Goal: Task Accomplishment & Management: Complete application form

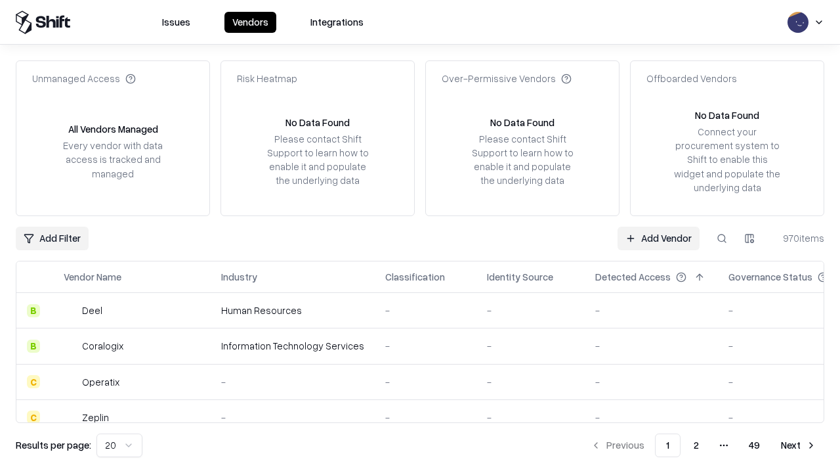
click at [658, 238] on link "Add Vendor" at bounding box center [659, 238] width 82 height 24
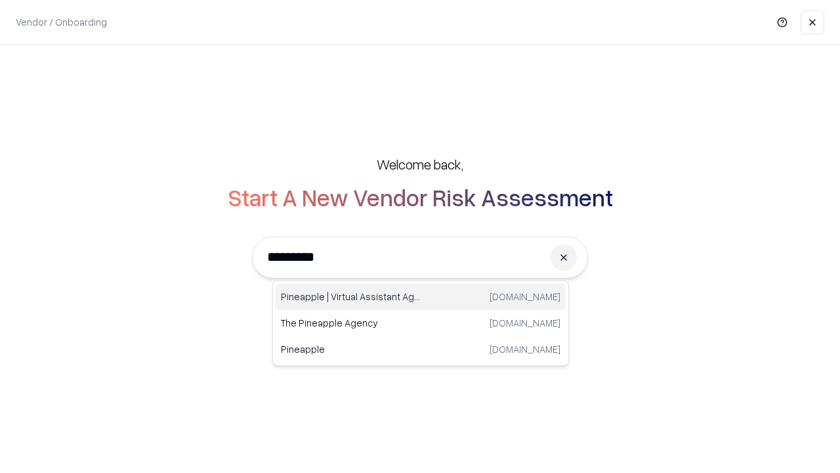
click at [421, 297] on div "Pineapple | Virtual Assistant Agency [DOMAIN_NAME]" at bounding box center [421, 297] width 290 height 26
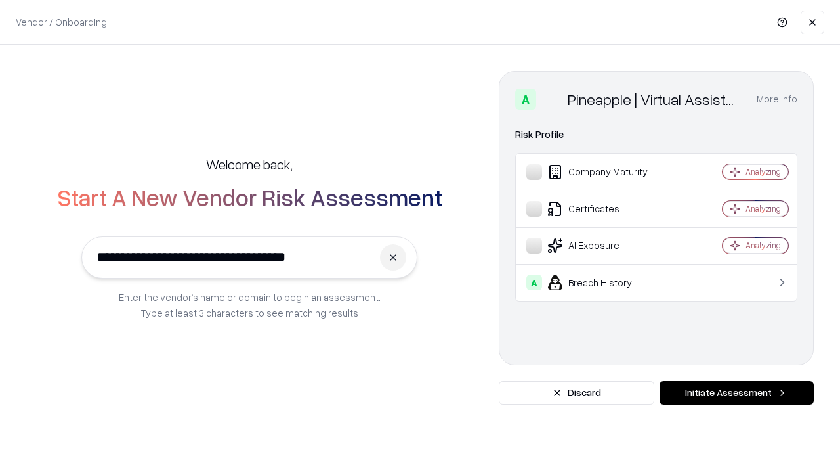
type input "**********"
click at [736, 392] on button "Initiate Assessment" at bounding box center [737, 393] width 154 height 24
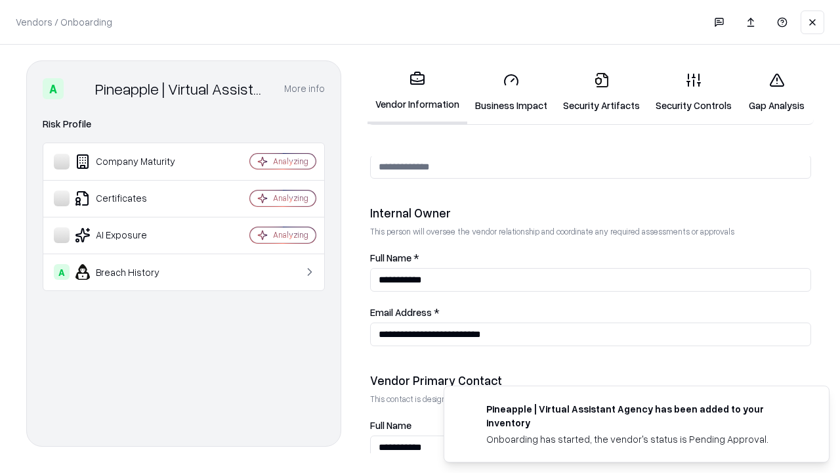
scroll to position [680, 0]
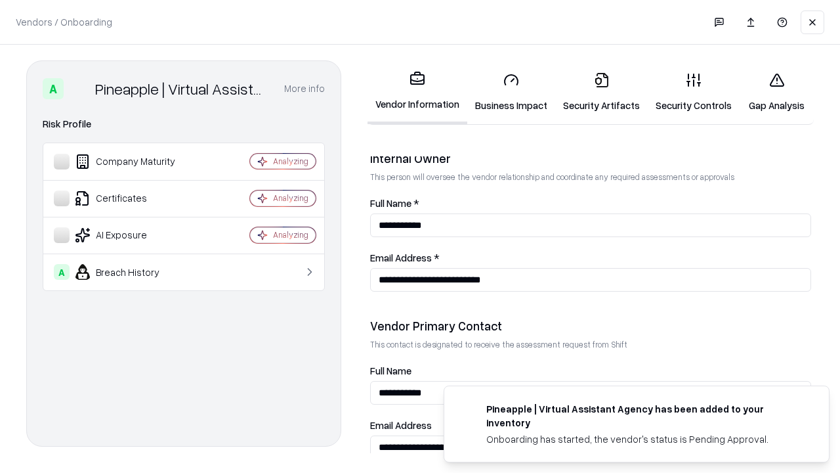
click at [601, 92] on link "Security Artifacts" at bounding box center [601, 92] width 93 height 61
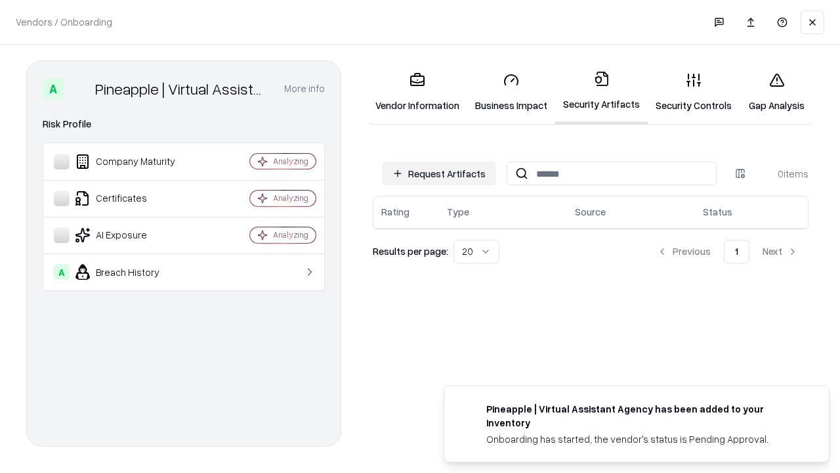
click at [439, 173] on button "Request Artifacts" at bounding box center [439, 173] width 114 height 24
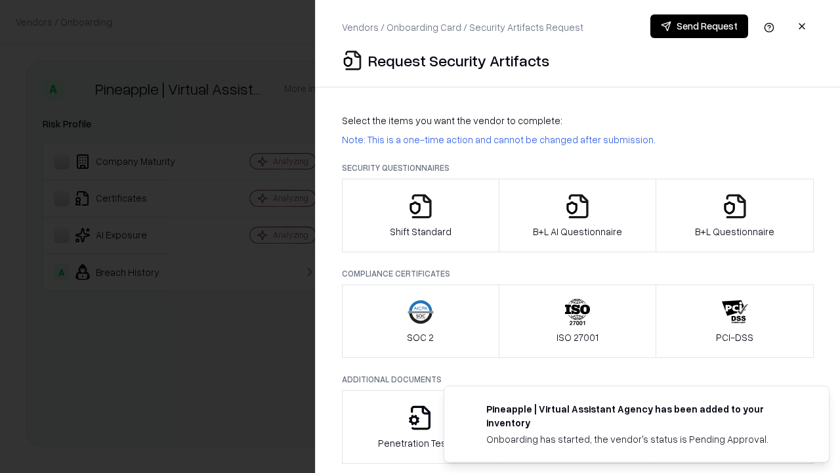
click at [734, 215] on icon "button" at bounding box center [735, 206] width 26 height 26
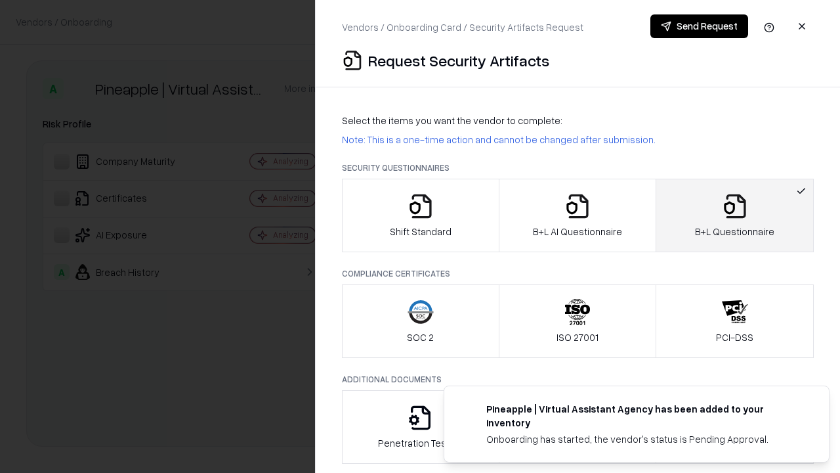
click at [577, 215] on icon "button" at bounding box center [577, 206] width 26 height 26
click at [699, 26] on button "Send Request" at bounding box center [699, 26] width 98 height 24
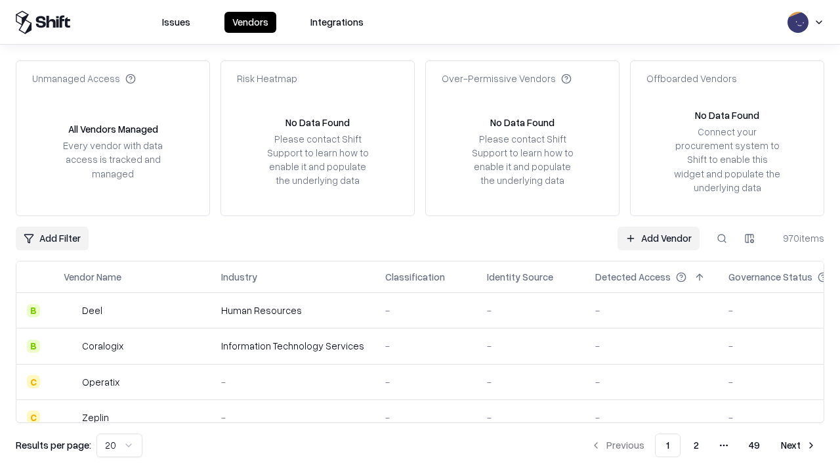
click at [658, 238] on link "Add Vendor" at bounding box center [659, 238] width 82 height 24
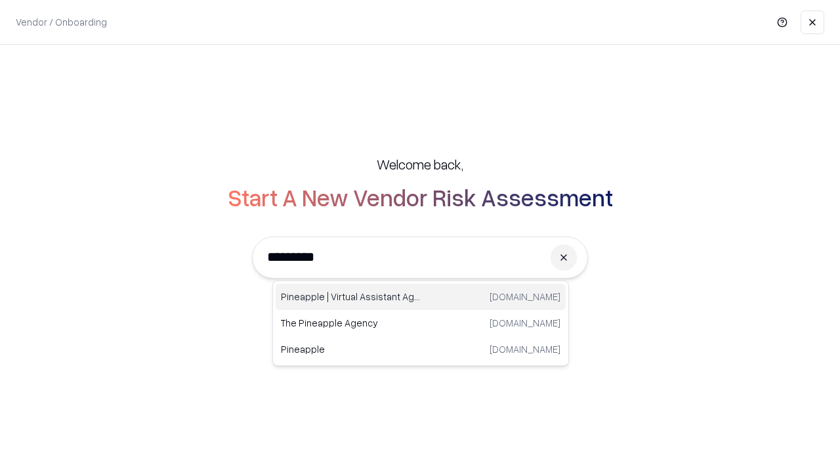
click at [421, 297] on div "Pineapple | Virtual Assistant Agency [DOMAIN_NAME]" at bounding box center [421, 297] width 290 height 26
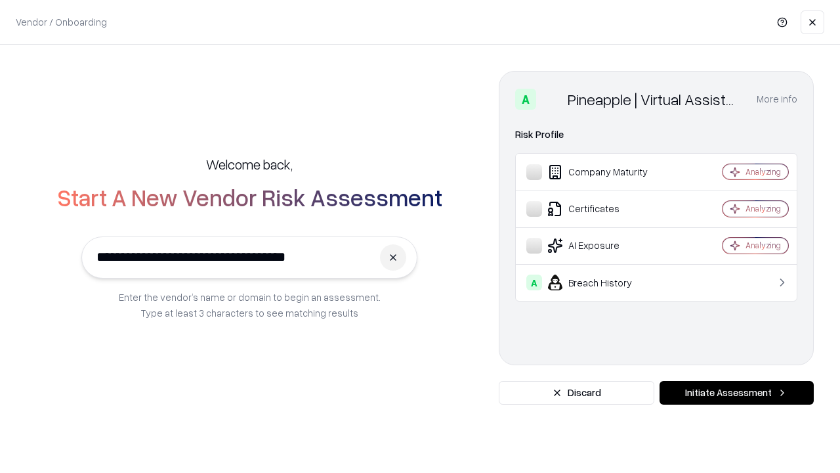
type input "**********"
click at [736, 392] on button "Initiate Assessment" at bounding box center [737, 393] width 154 height 24
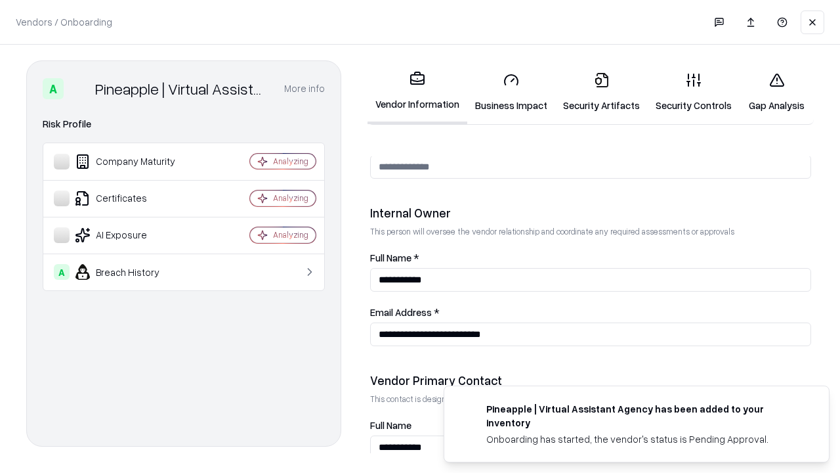
scroll to position [680, 0]
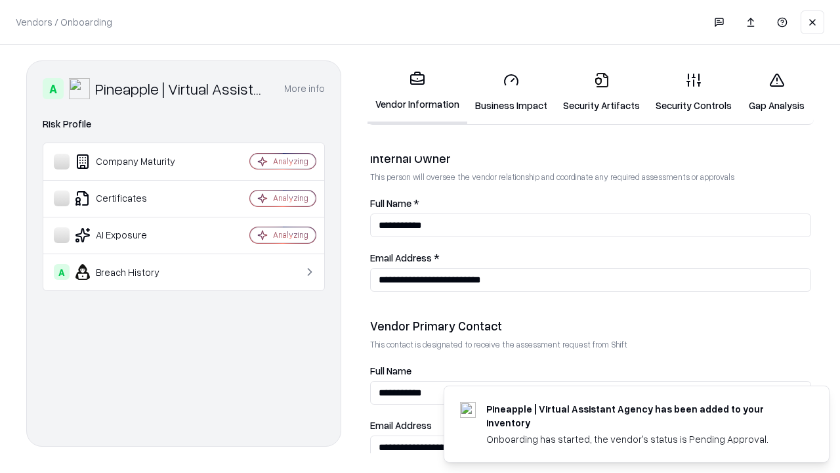
click at [776, 92] on link "Gap Analysis" at bounding box center [777, 92] width 74 height 61
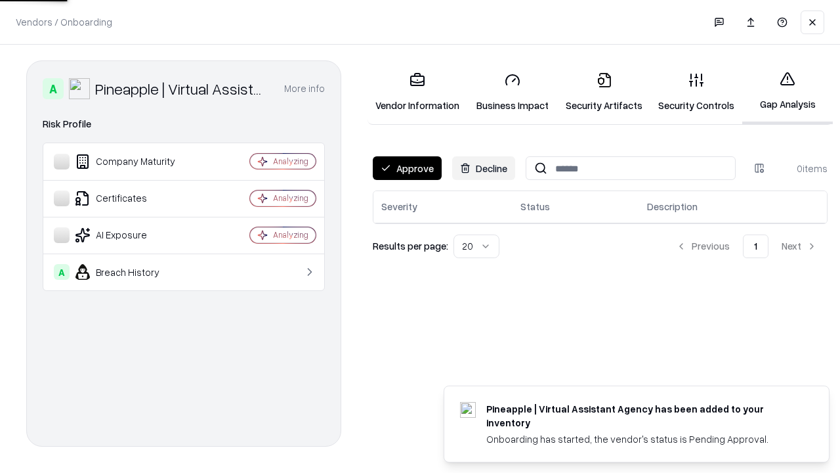
click at [407, 168] on button "Approve" at bounding box center [407, 168] width 69 height 24
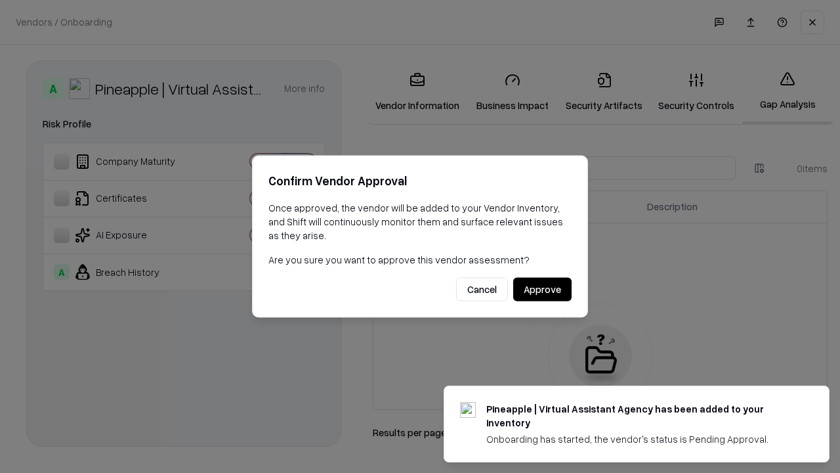
click at [542, 289] on button "Approve" at bounding box center [542, 290] width 58 height 24
